Goal: Communication & Community: Answer question/provide support

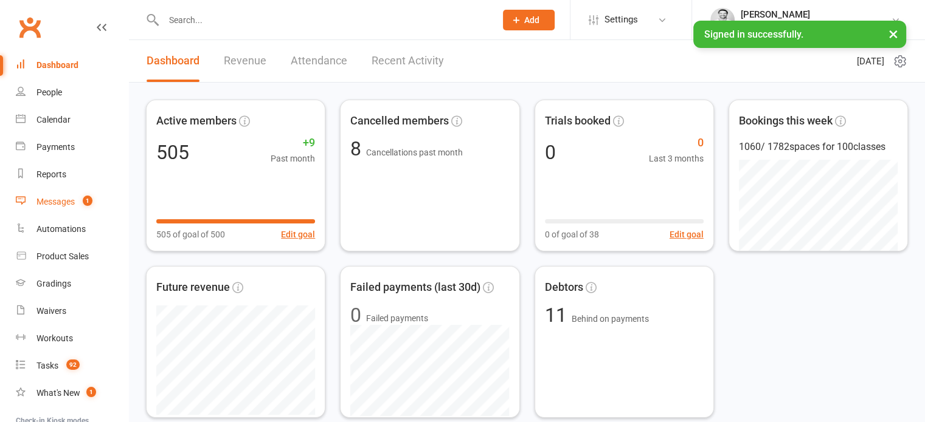
click at [56, 194] on link "Messages 1" at bounding box center [72, 201] width 112 height 27
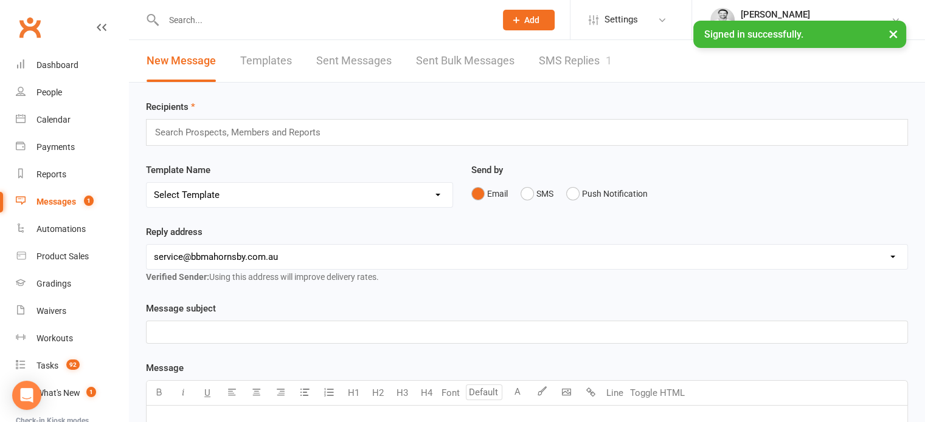
click at [566, 55] on link "SMS Replies 1" at bounding box center [575, 61] width 73 height 42
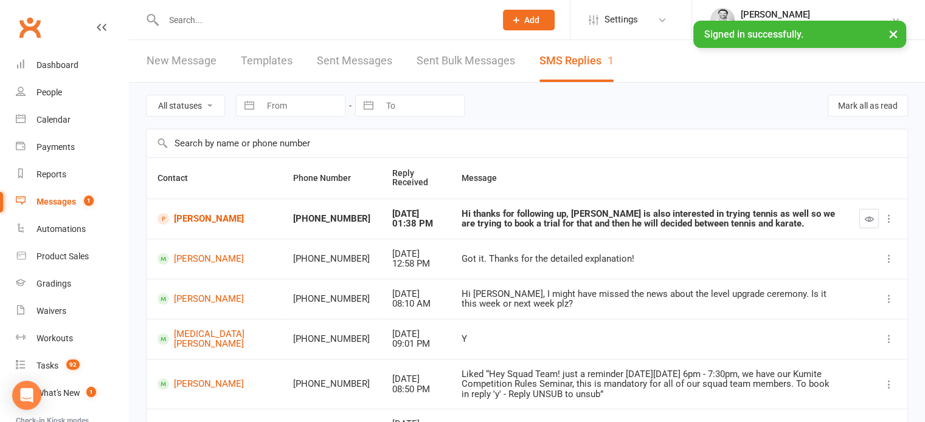
click at [890, 36] on button "×" at bounding box center [893, 34] width 22 height 26
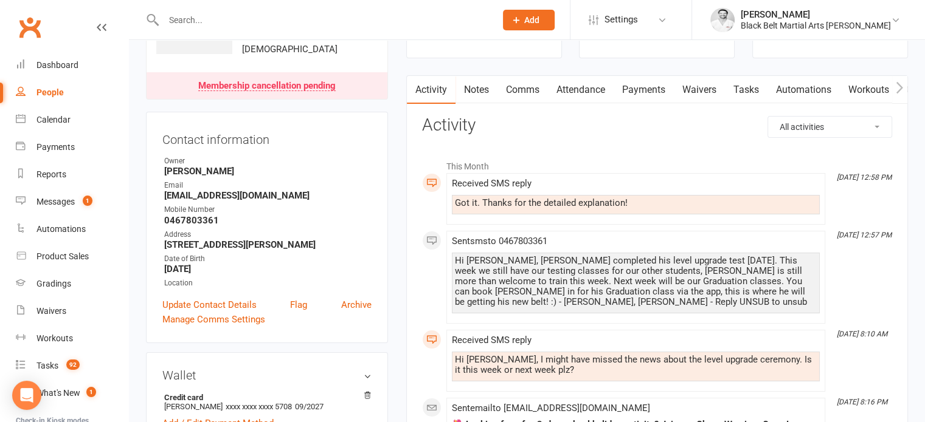
scroll to position [97, 0]
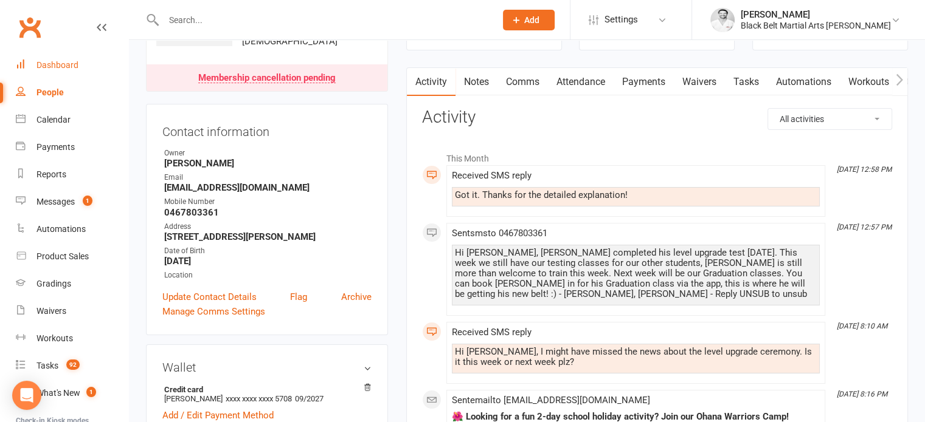
click at [44, 60] on div "Dashboard" at bounding box center [57, 65] width 42 height 10
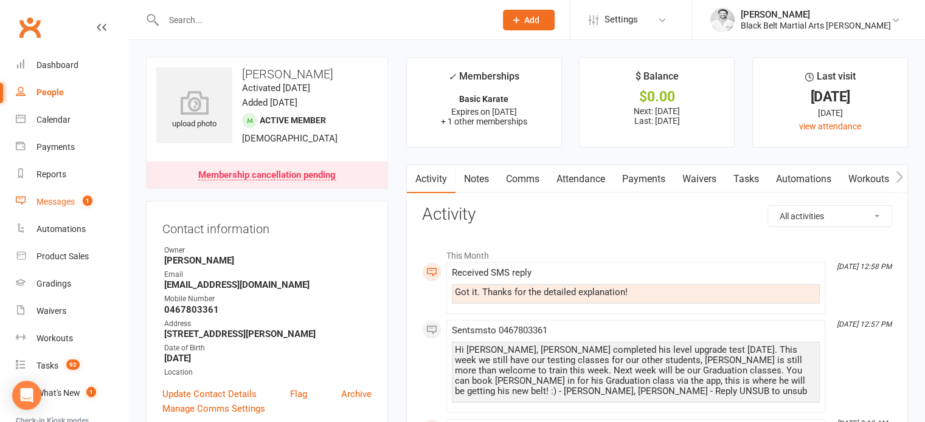
click at [52, 197] on div "Messages" at bounding box center [55, 202] width 38 height 10
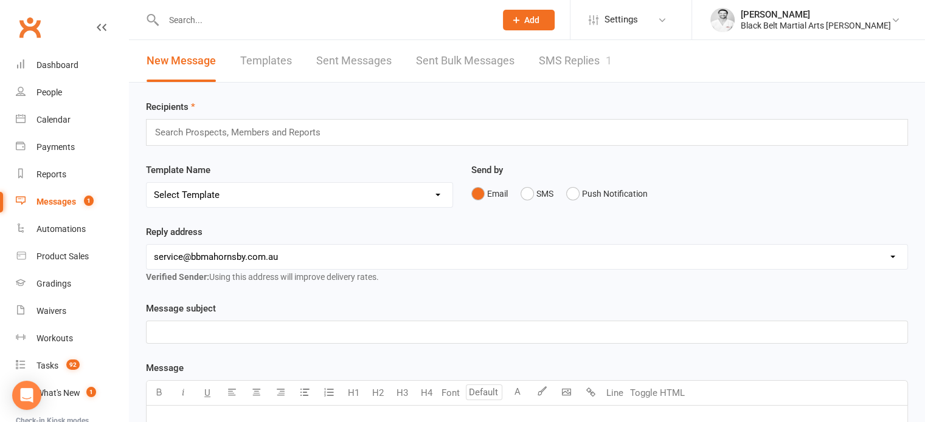
click at [599, 59] on link "SMS Replies 1" at bounding box center [575, 61] width 73 height 42
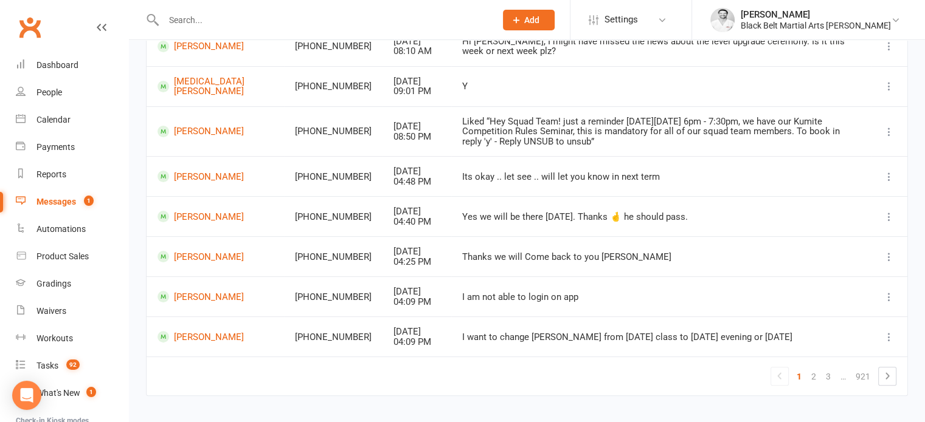
scroll to position [247, 0]
